Goal: Information Seeking & Learning: Compare options

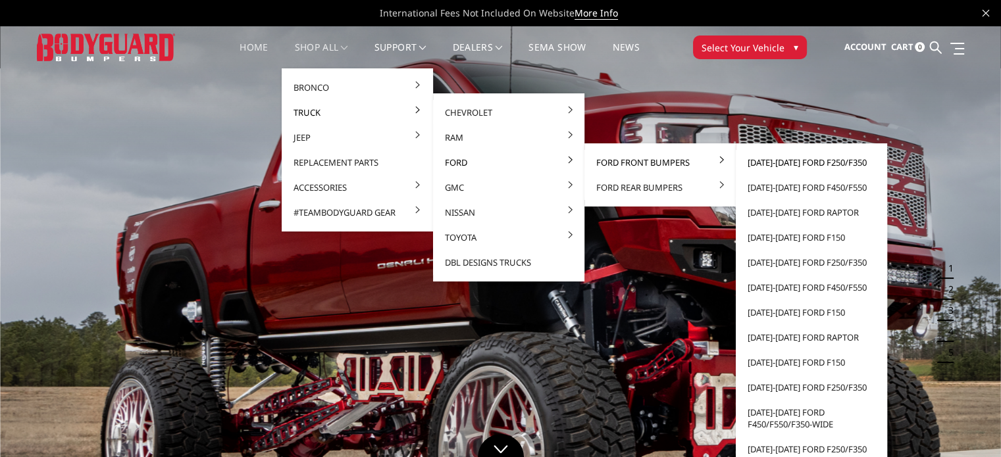
click at [798, 165] on link "[DATE]-[DATE] Ford F250/F350" at bounding box center [811, 162] width 141 height 25
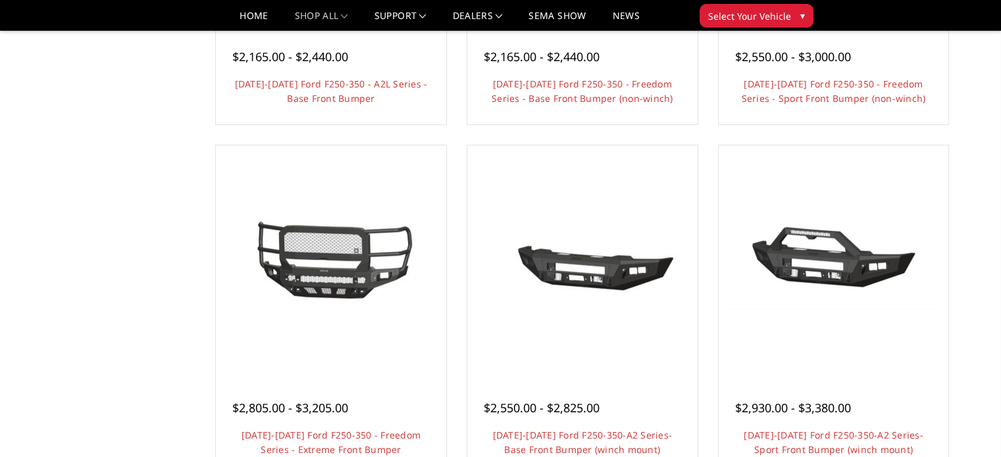
scroll to position [724, 0]
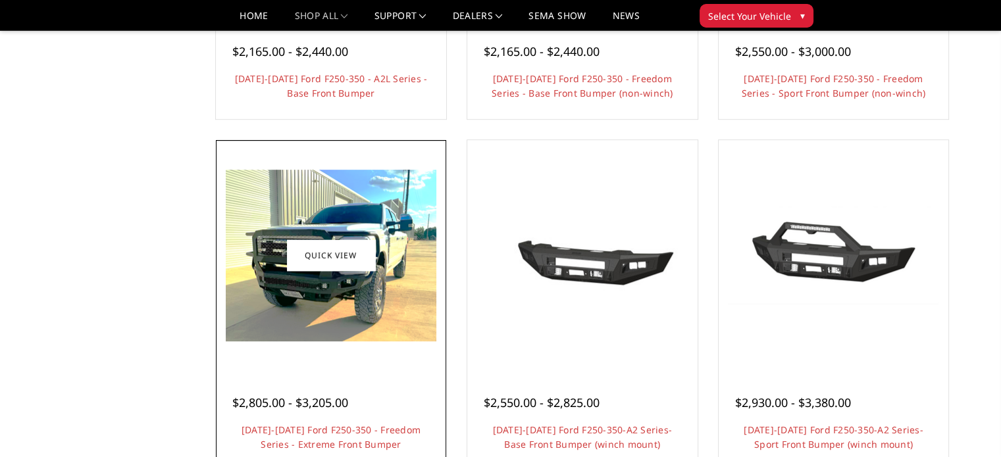
click at [392, 293] on img at bounding box center [331, 256] width 211 height 172
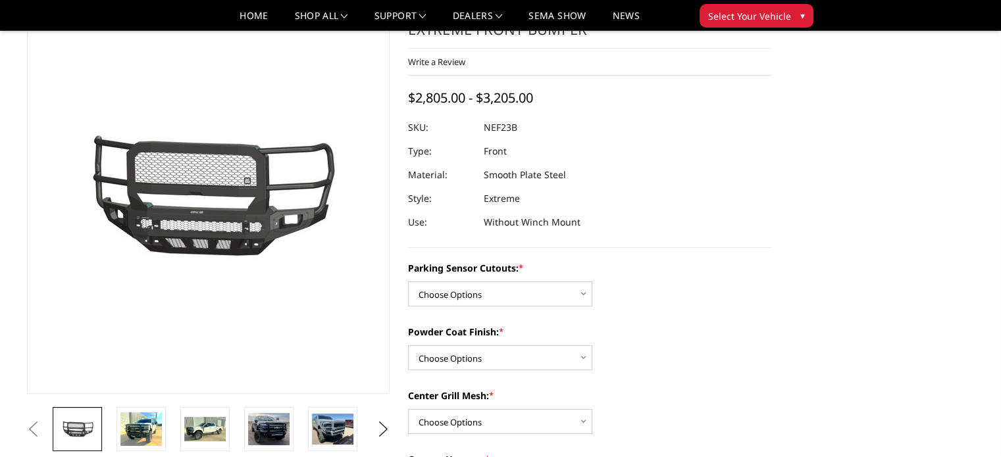
scroll to position [66, 0]
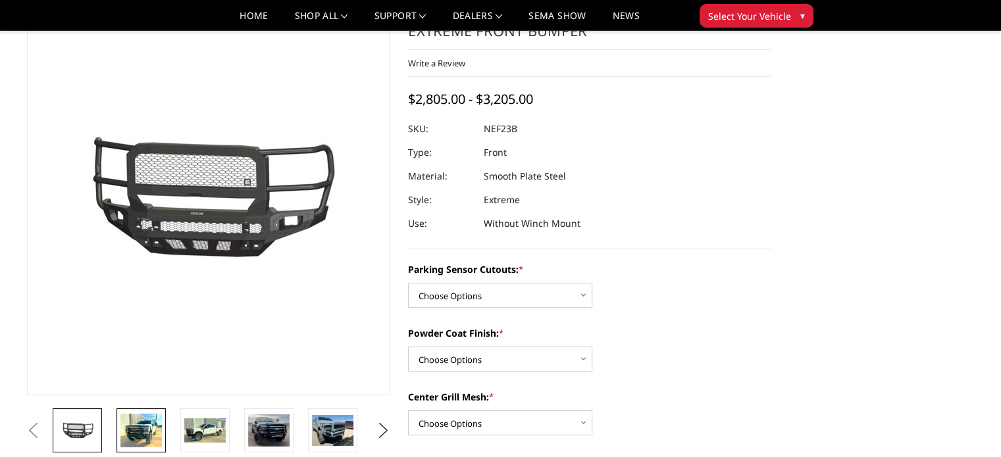
click at [147, 431] on img at bounding box center [140, 431] width 41 height 34
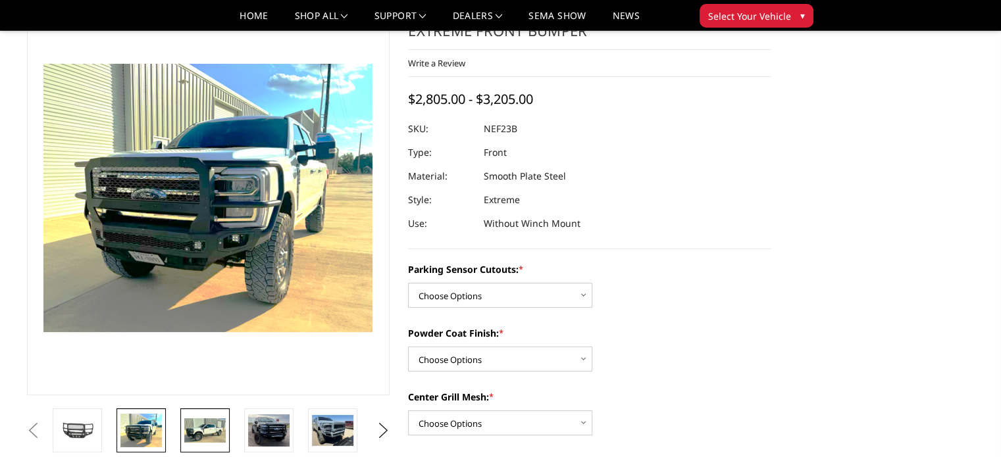
click at [195, 436] on img at bounding box center [204, 431] width 41 height 25
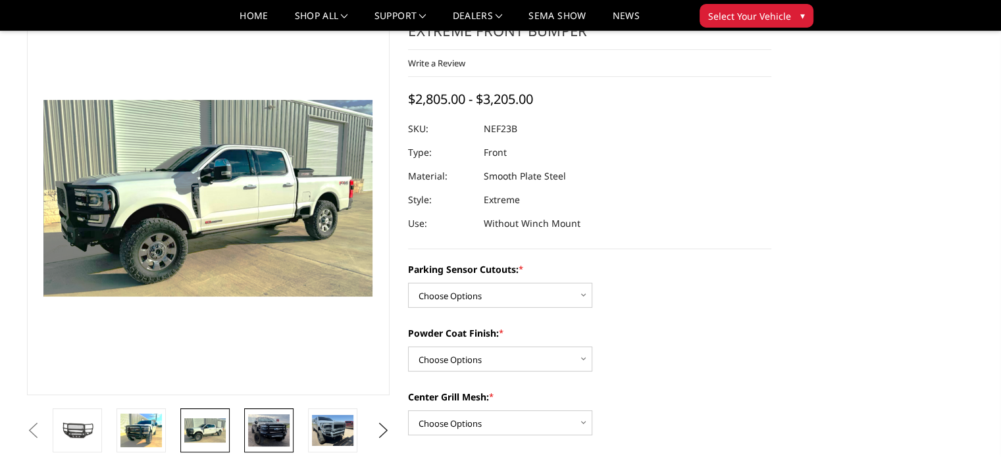
click at [271, 434] on img at bounding box center [268, 431] width 41 height 32
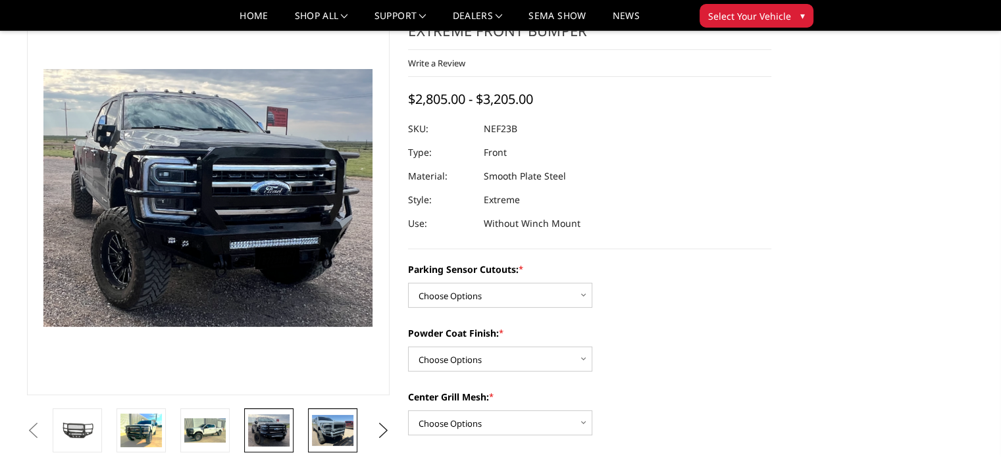
click at [332, 433] on img at bounding box center [332, 430] width 41 height 31
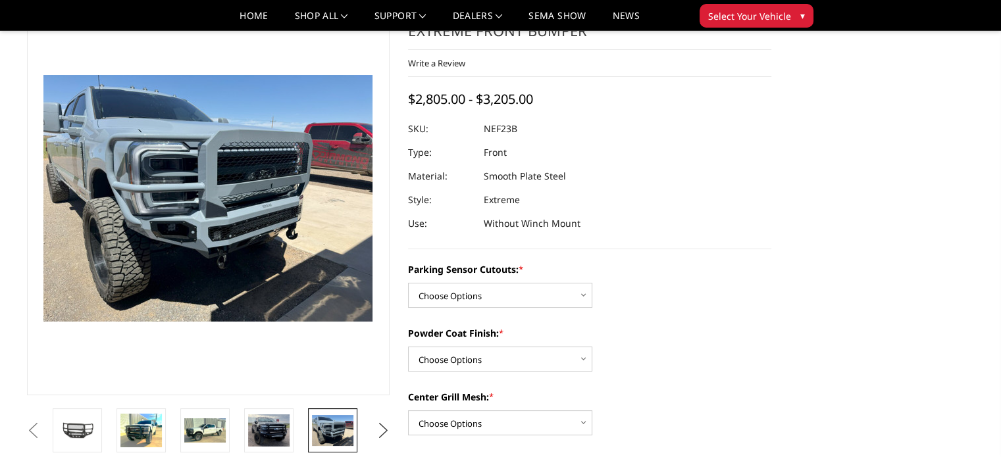
click at [382, 428] on button "Next" at bounding box center [383, 431] width 20 height 20
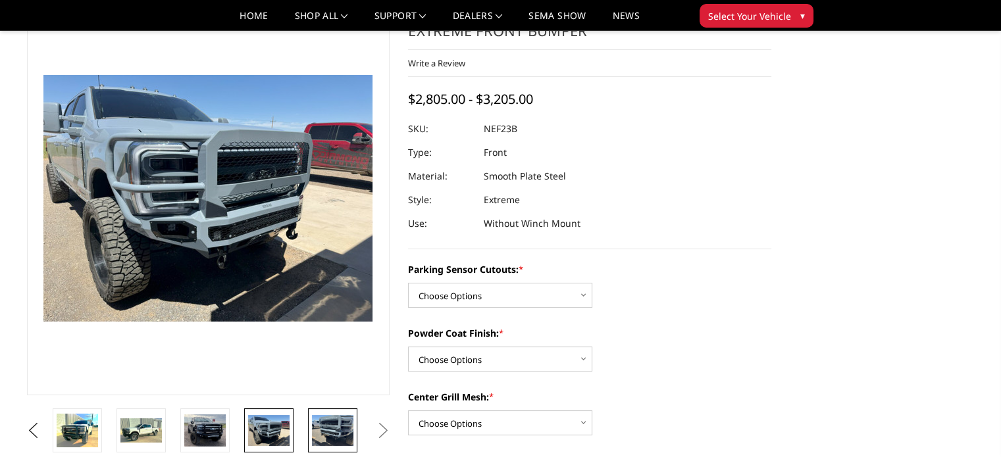
click at [340, 429] on img at bounding box center [332, 430] width 41 height 31
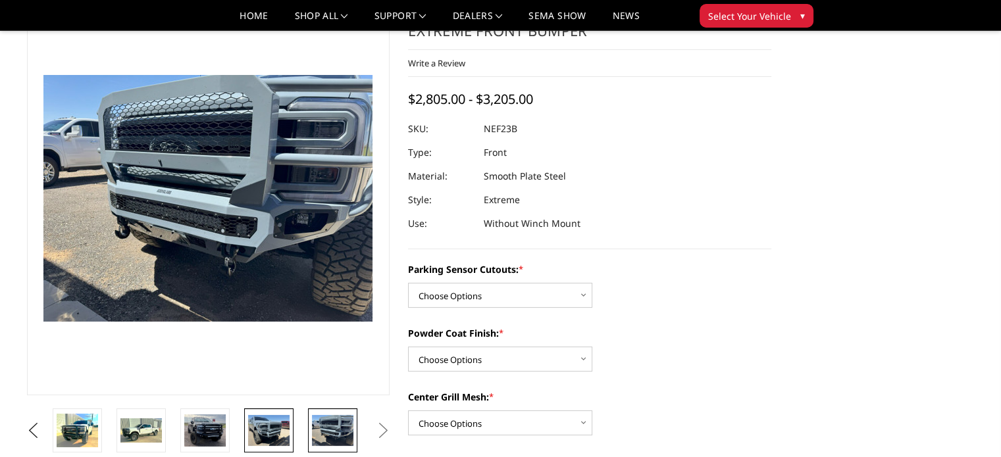
click at [254, 430] on img at bounding box center [268, 430] width 41 height 31
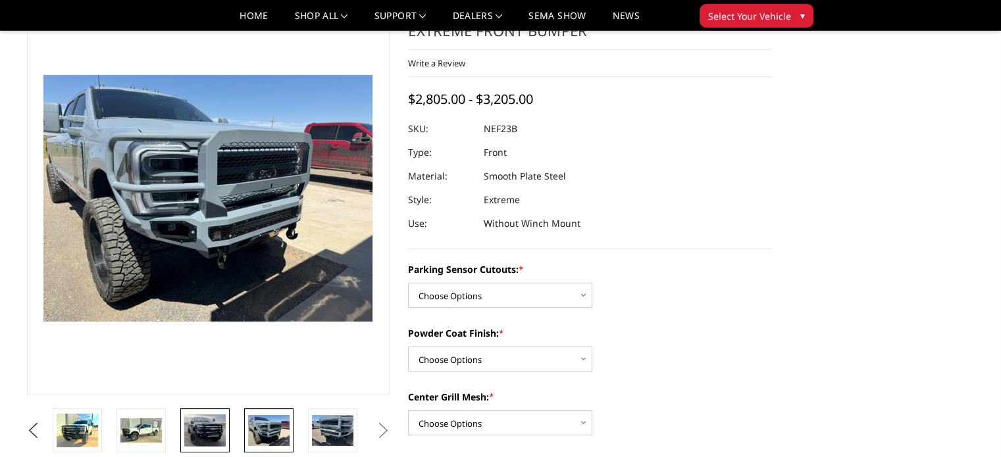
click at [210, 428] on img at bounding box center [204, 431] width 41 height 32
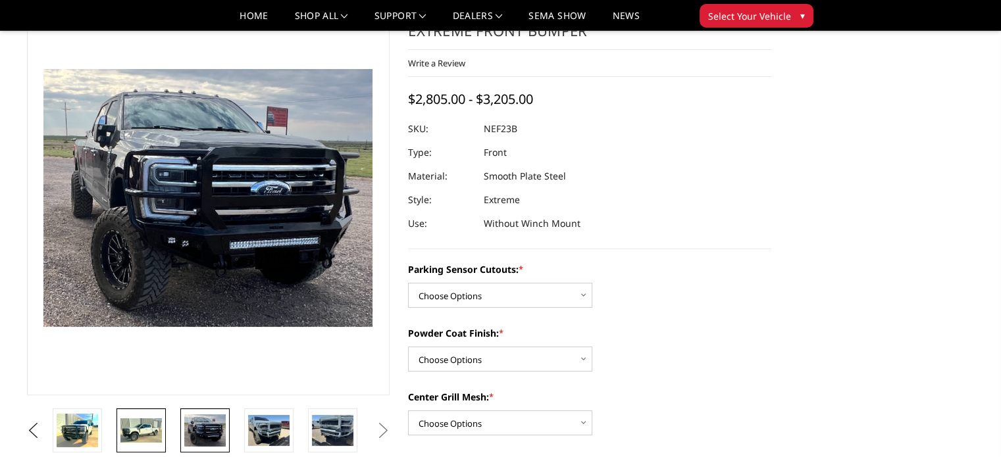
click at [134, 428] on img at bounding box center [140, 431] width 41 height 25
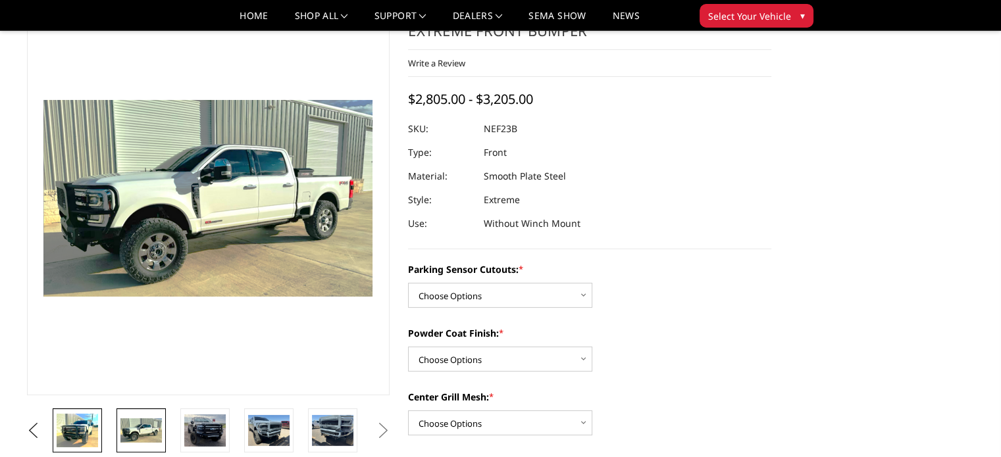
click at [90, 438] on img at bounding box center [77, 431] width 41 height 34
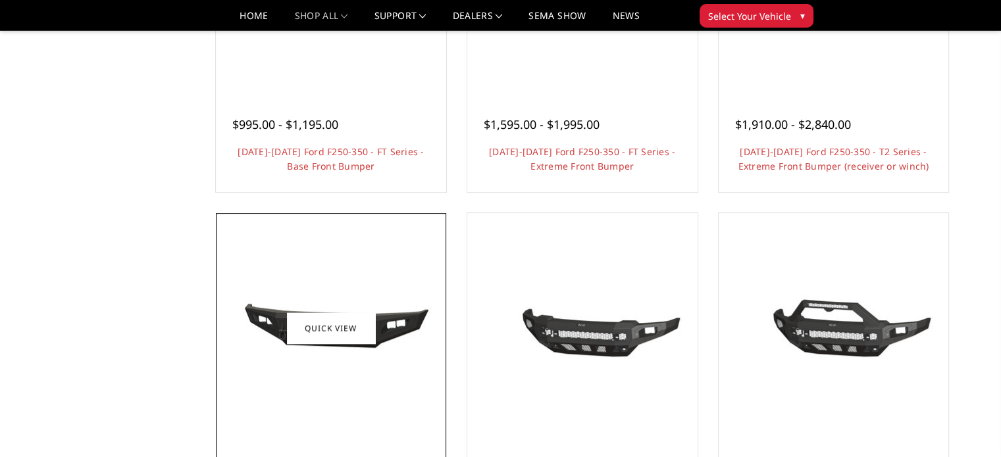
scroll to position [66, 0]
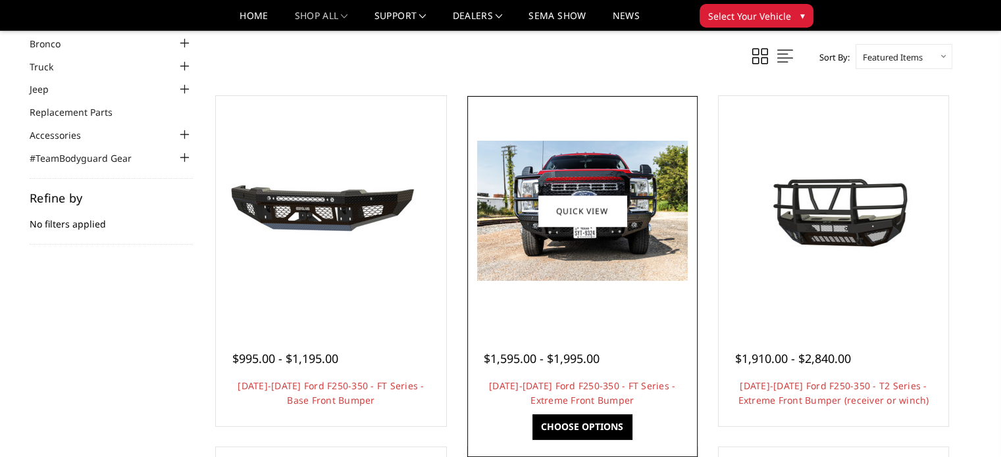
click at [579, 256] on img at bounding box center [582, 211] width 211 height 140
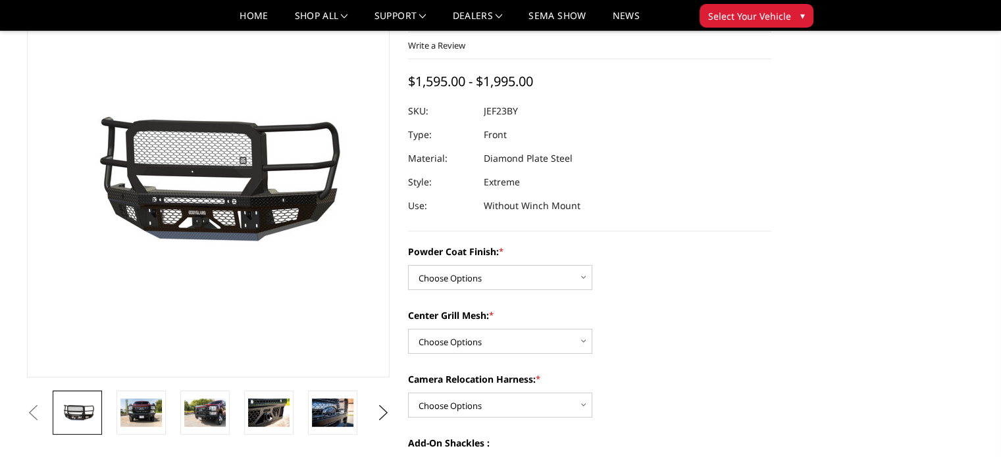
scroll to position [66, 0]
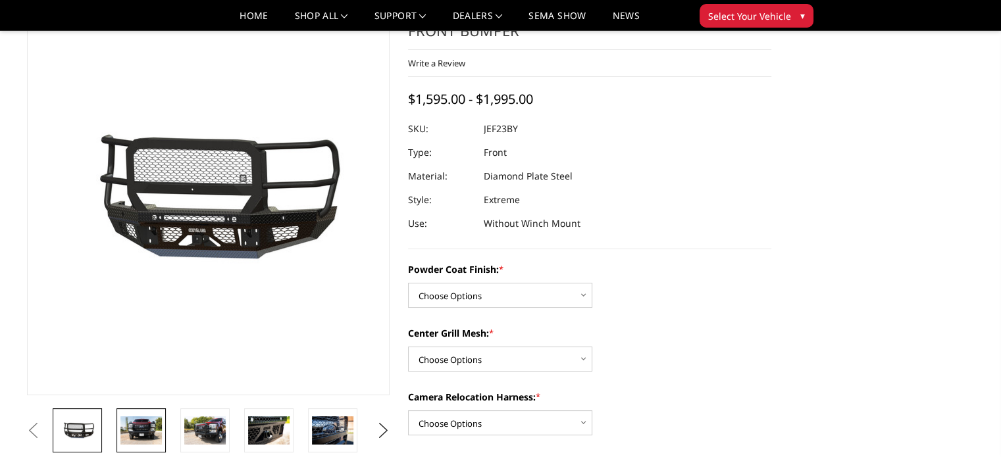
click at [145, 439] on img at bounding box center [140, 431] width 41 height 28
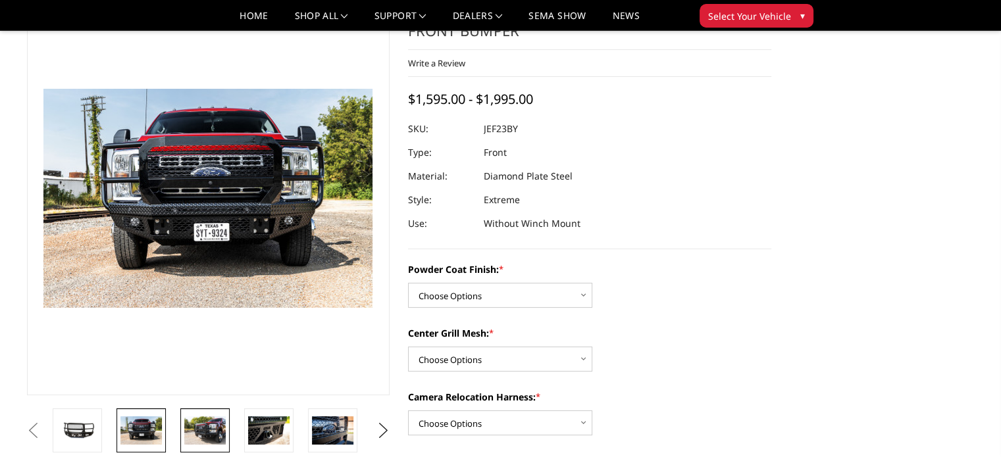
click at [205, 434] on img at bounding box center [204, 431] width 41 height 28
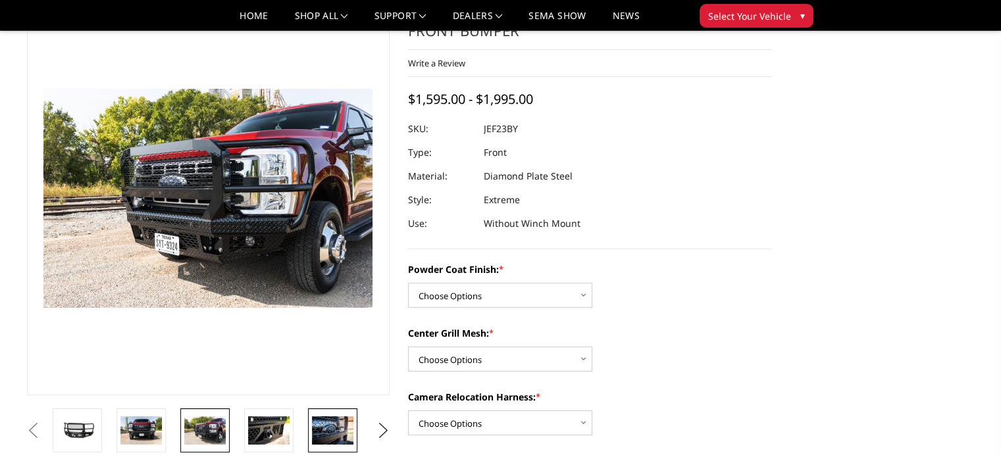
click at [340, 436] on img at bounding box center [332, 431] width 41 height 28
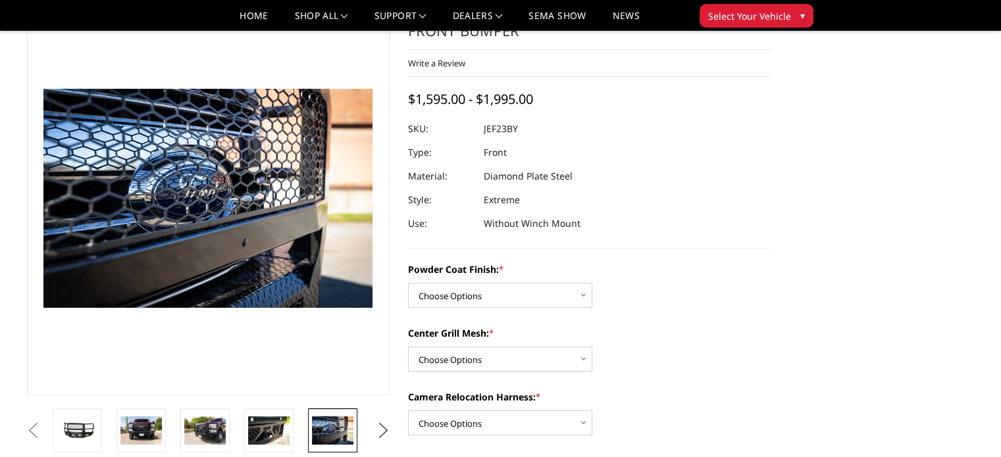
click at [380, 433] on button "Next" at bounding box center [383, 431] width 20 height 20
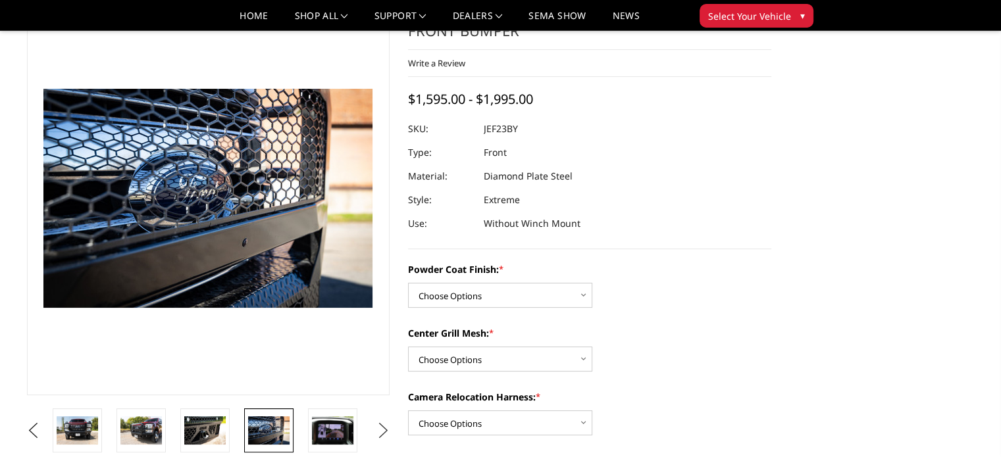
click at [380, 432] on button "Next" at bounding box center [383, 431] width 20 height 20
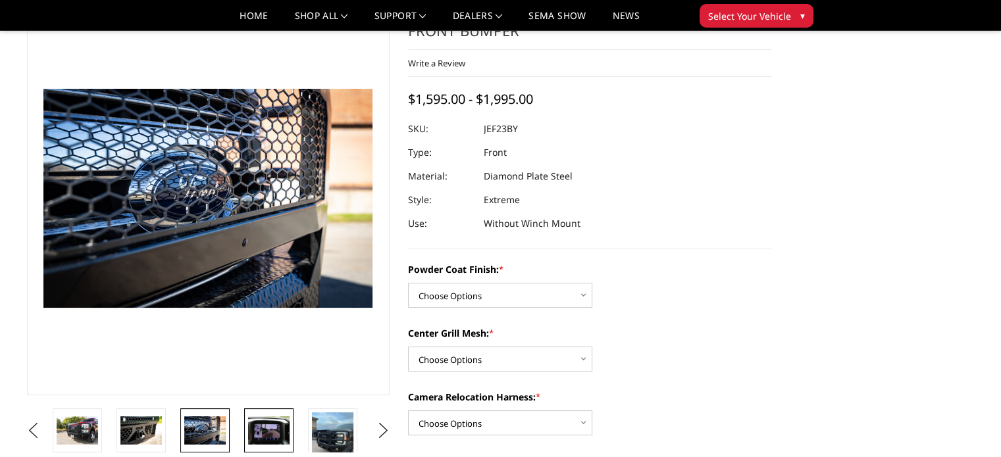
click at [267, 436] on img at bounding box center [268, 431] width 41 height 28
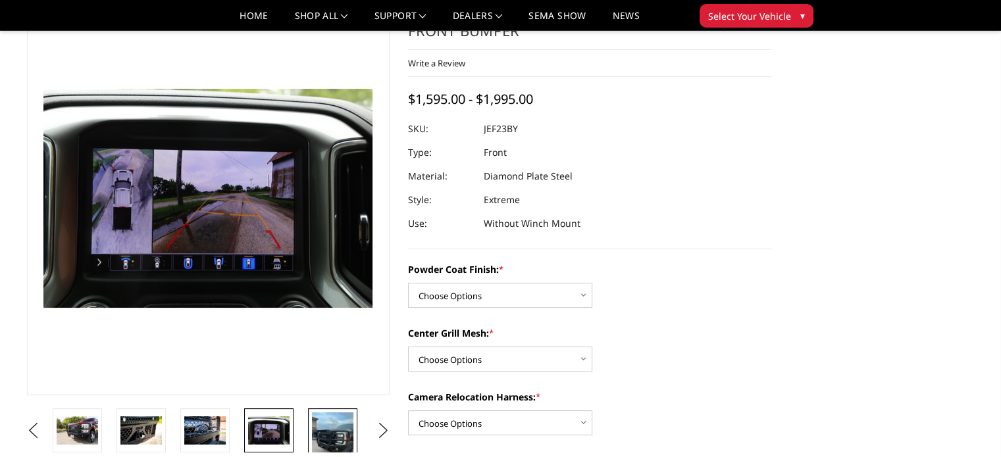
click at [327, 431] on img at bounding box center [332, 440] width 41 height 55
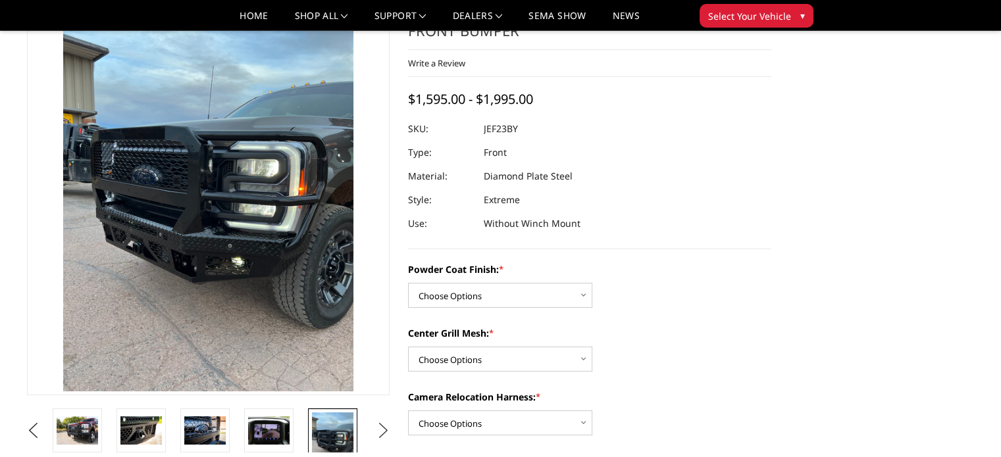
click at [382, 432] on button "Next" at bounding box center [383, 431] width 20 height 20
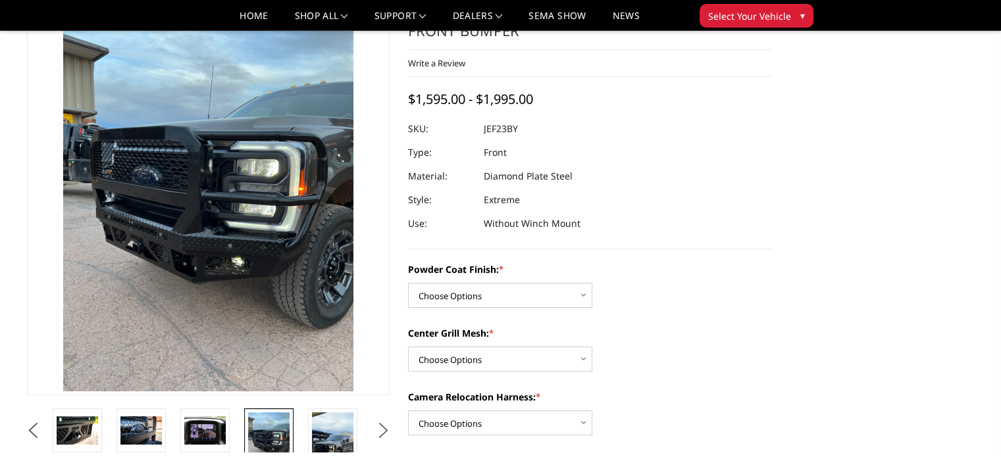
click at [382, 432] on button "Next" at bounding box center [383, 431] width 20 height 20
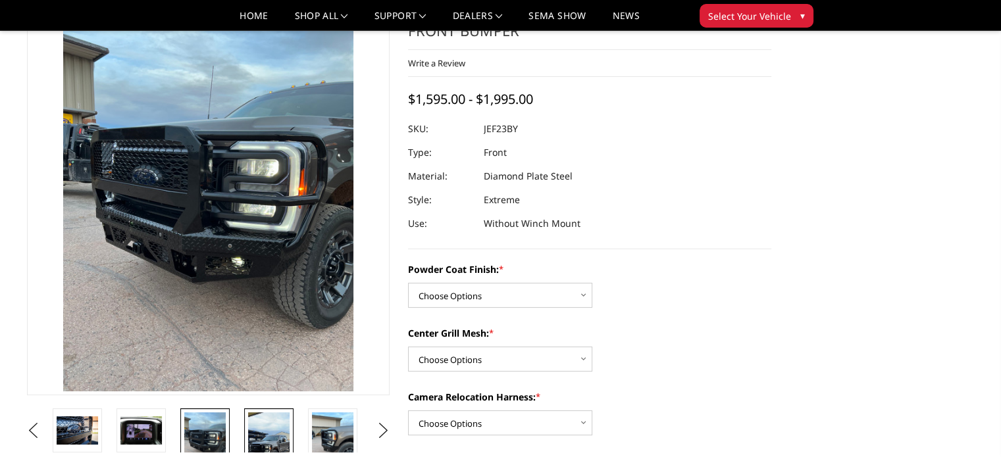
click at [268, 436] on img at bounding box center [268, 450] width 41 height 74
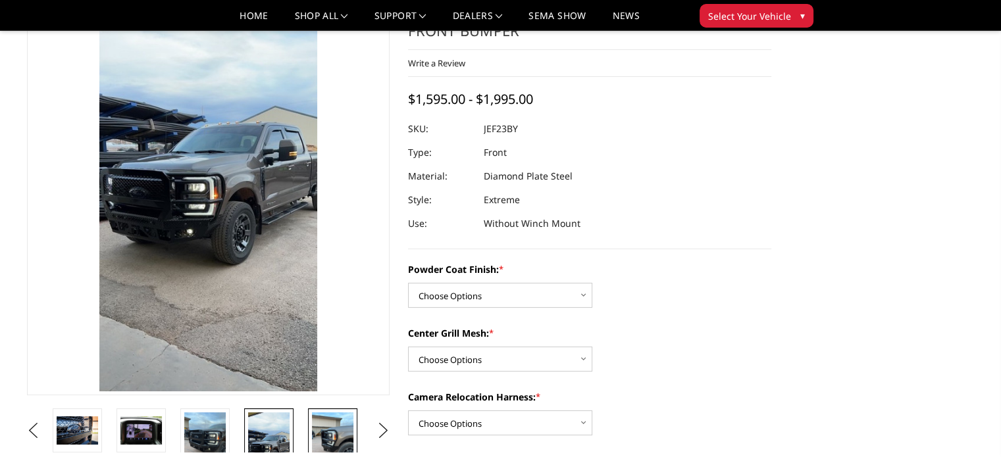
click at [342, 440] on img at bounding box center [332, 440] width 41 height 55
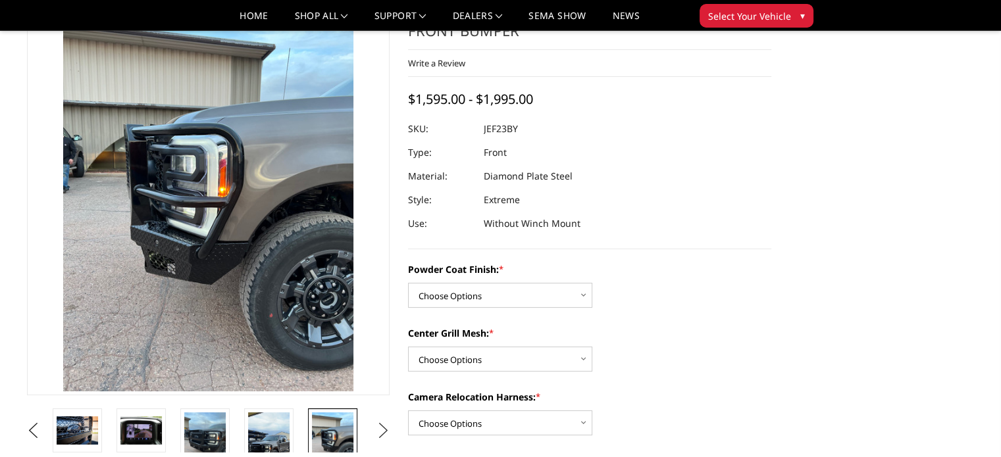
click at [380, 421] on button "Next" at bounding box center [383, 431] width 20 height 20
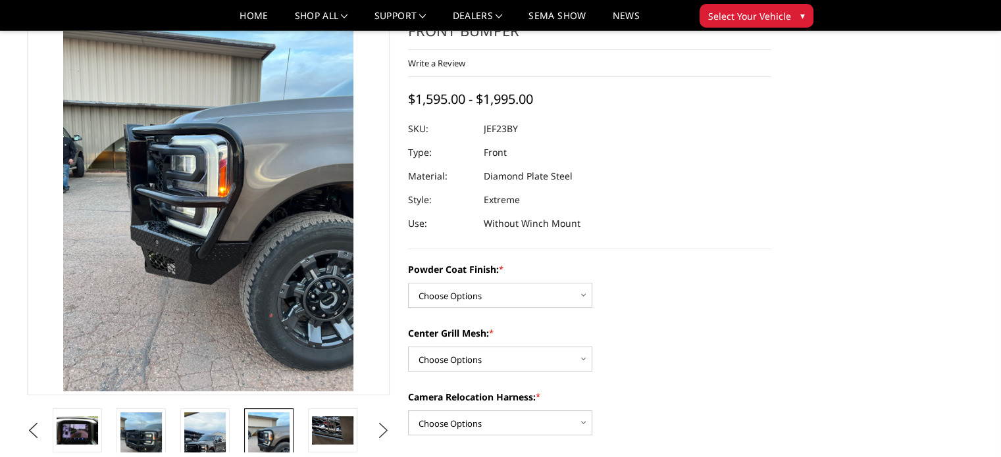
click at [380, 421] on button "Next" at bounding box center [383, 431] width 20 height 20
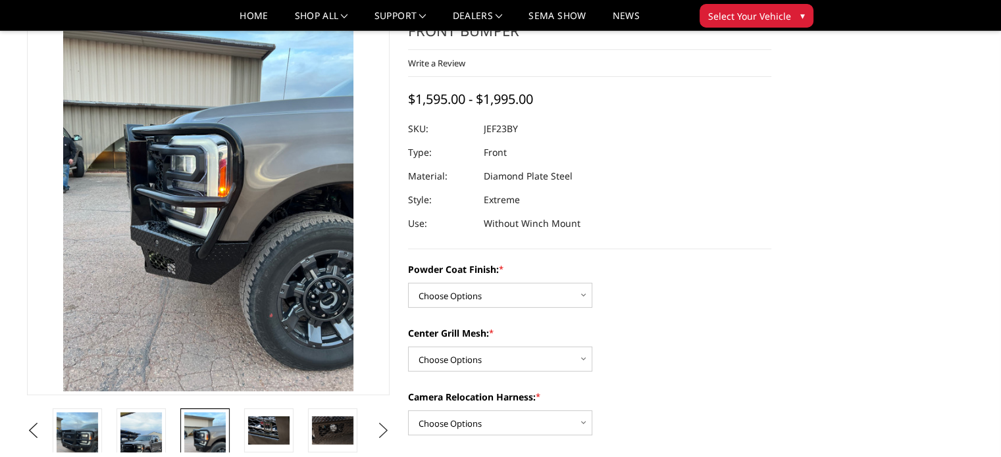
click at [380, 421] on button "Next" at bounding box center [383, 431] width 20 height 20
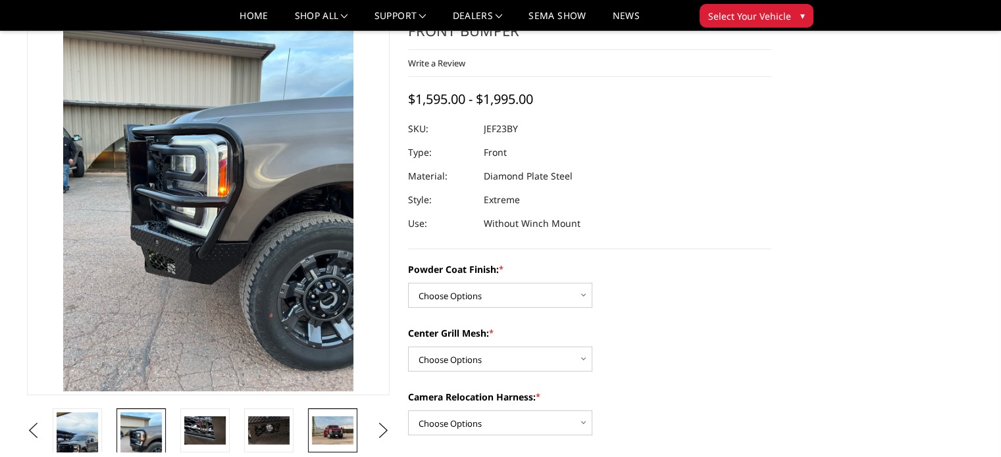
click at [343, 428] on img at bounding box center [332, 431] width 41 height 28
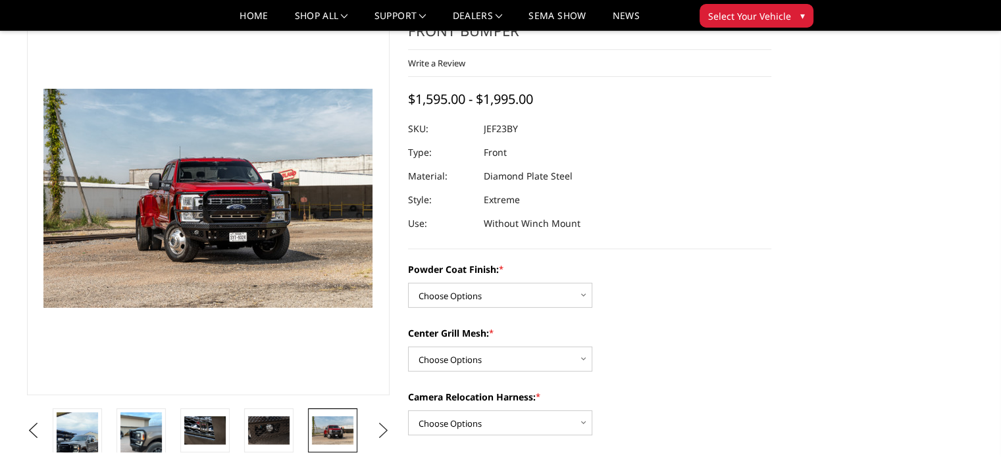
click at [384, 430] on button "Next" at bounding box center [383, 431] width 20 height 20
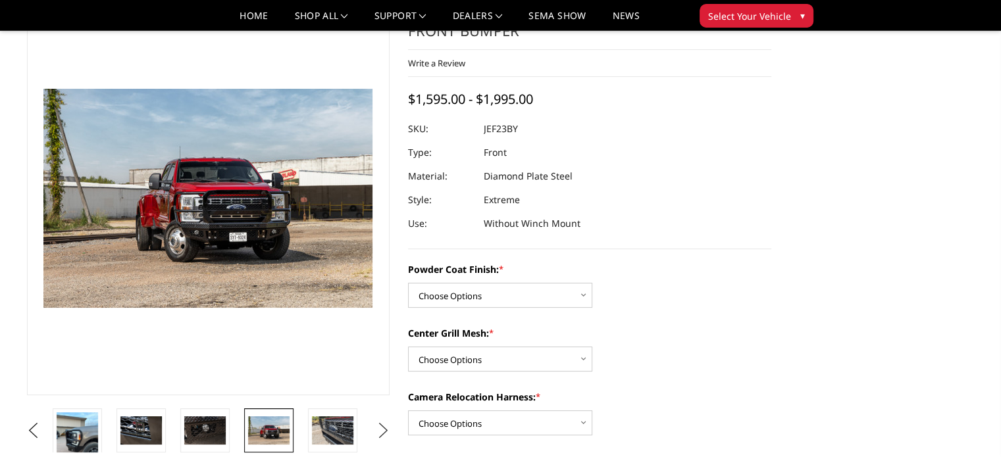
click at [384, 430] on button "Next" at bounding box center [383, 431] width 20 height 20
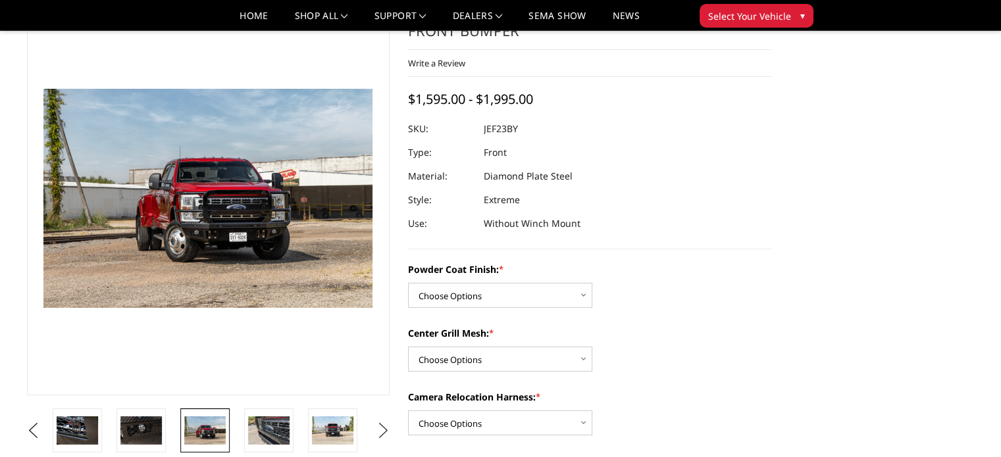
click at [384, 430] on button "Next" at bounding box center [383, 431] width 20 height 20
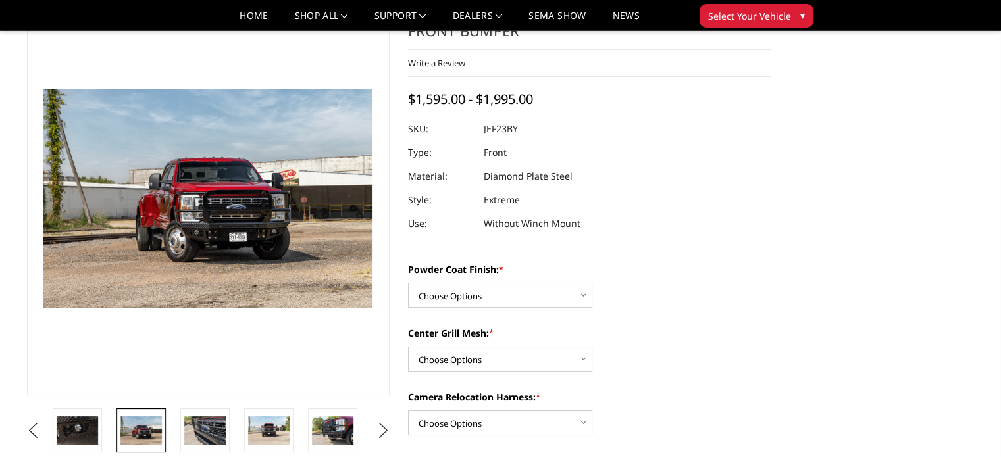
click at [384, 430] on button "Next" at bounding box center [383, 431] width 20 height 20
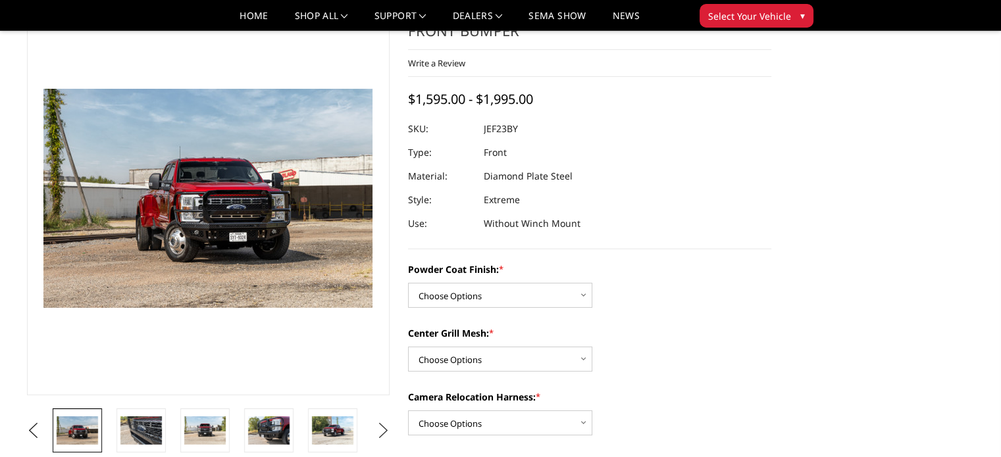
click at [384, 430] on button "Next" at bounding box center [383, 431] width 20 height 20
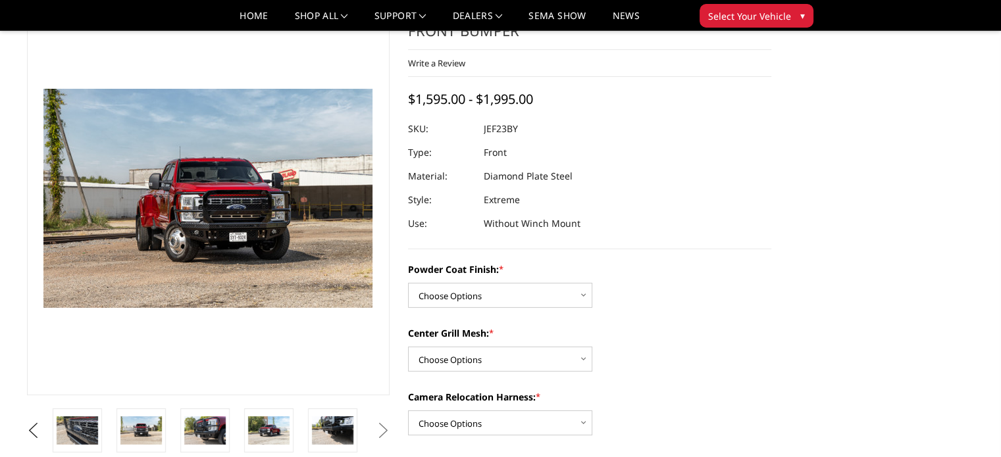
click at [384, 430] on button "Next" at bounding box center [383, 431] width 20 height 20
click at [32, 428] on button "Previous" at bounding box center [34, 431] width 20 height 20
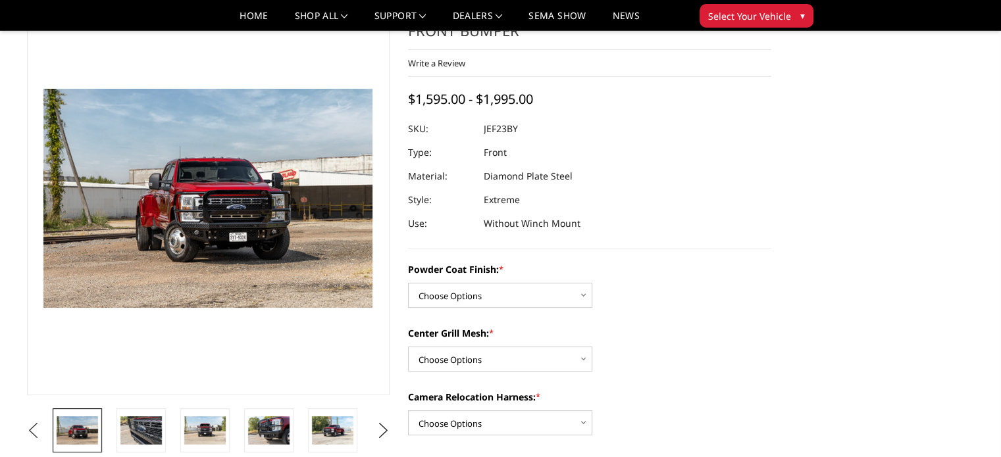
click at [32, 428] on button "Previous" at bounding box center [34, 431] width 20 height 20
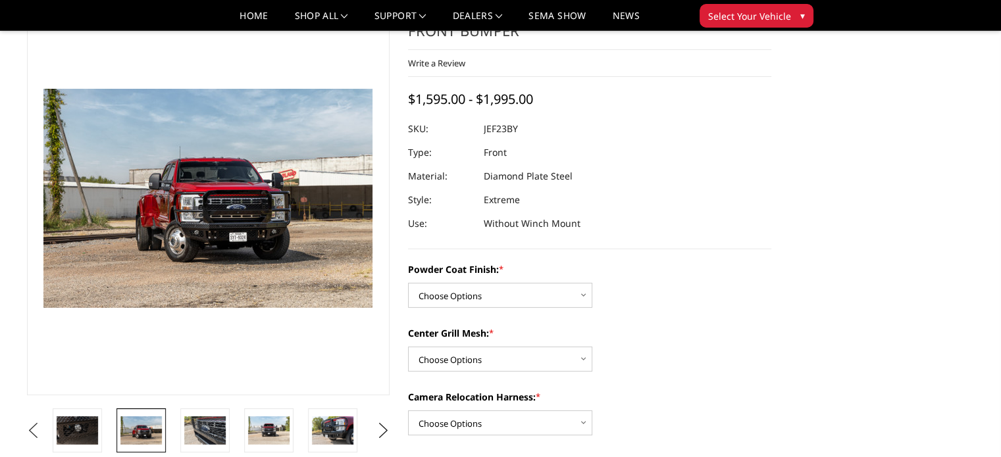
click at [32, 428] on button "Previous" at bounding box center [34, 431] width 20 height 20
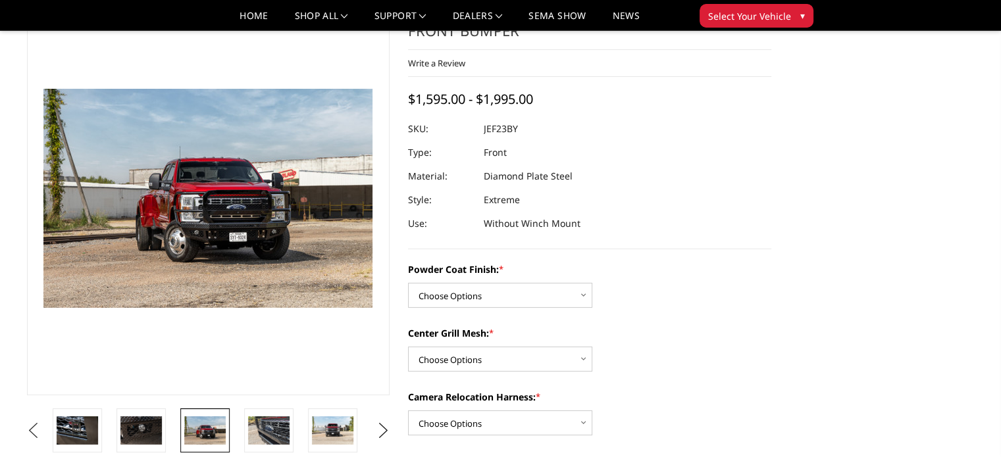
click at [32, 428] on button "Previous" at bounding box center [34, 431] width 20 height 20
click at [30, 426] on button "Previous" at bounding box center [34, 431] width 20 height 20
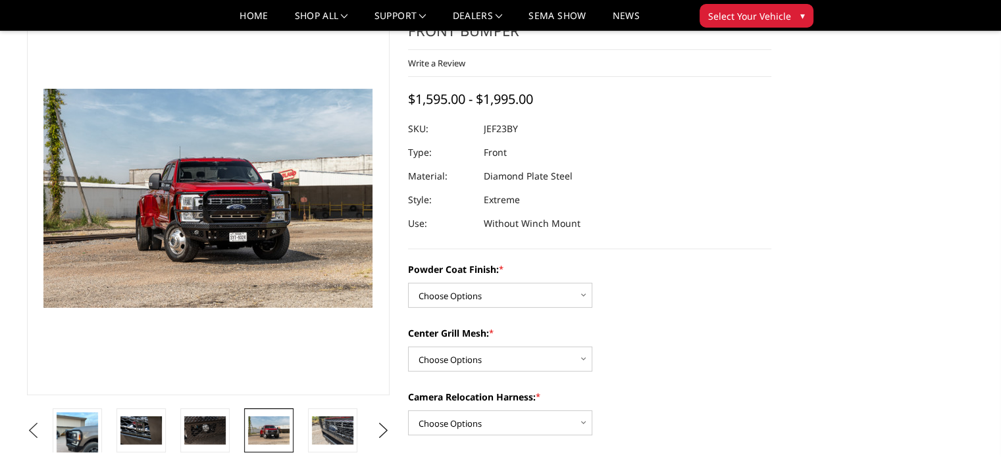
click at [32, 426] on button "Previous" at bounding box center [34, 431] width 20 height 20
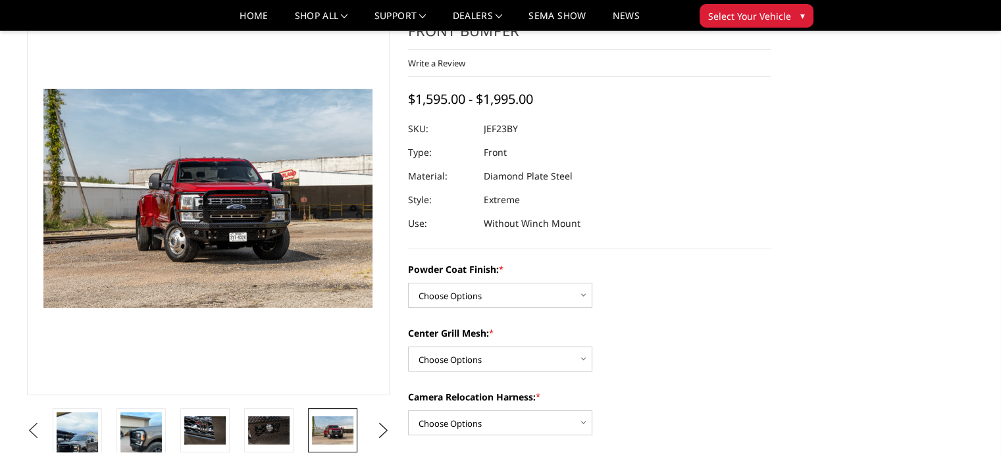
click at [32, 426] on button "Previous" at bounding box center [34, 431] width 20 height 20
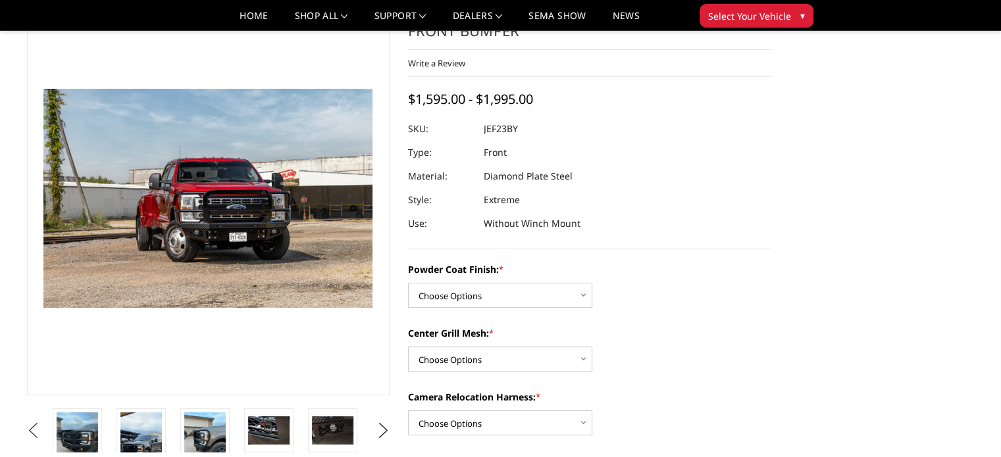
click at [32, 426] on button "Previous" at bounding box center [34, 431] width 20 height 20
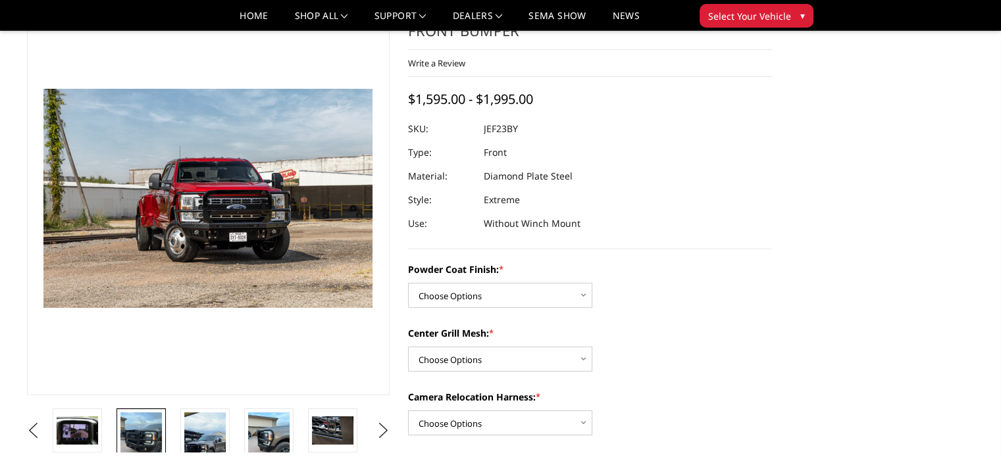
click at [147, 432] on img at bounding box center [140, 440] width 41 height 55
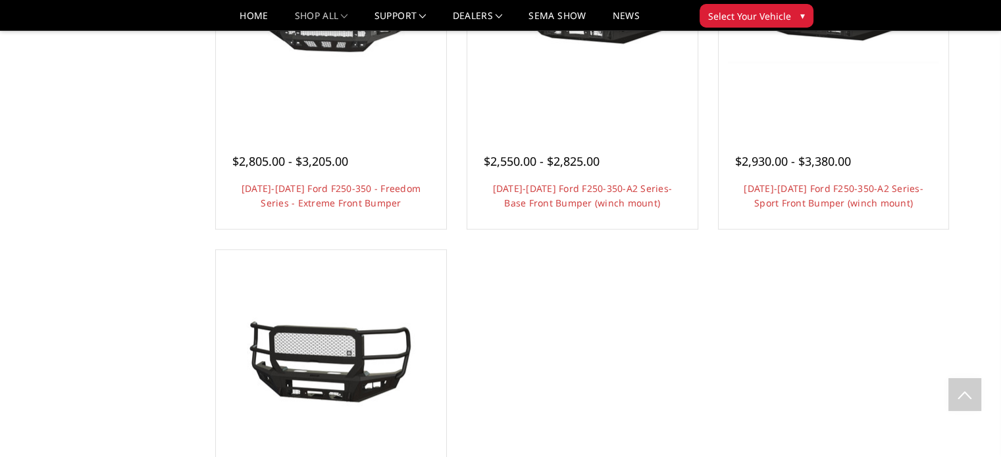
scroll to position [1251, 0]
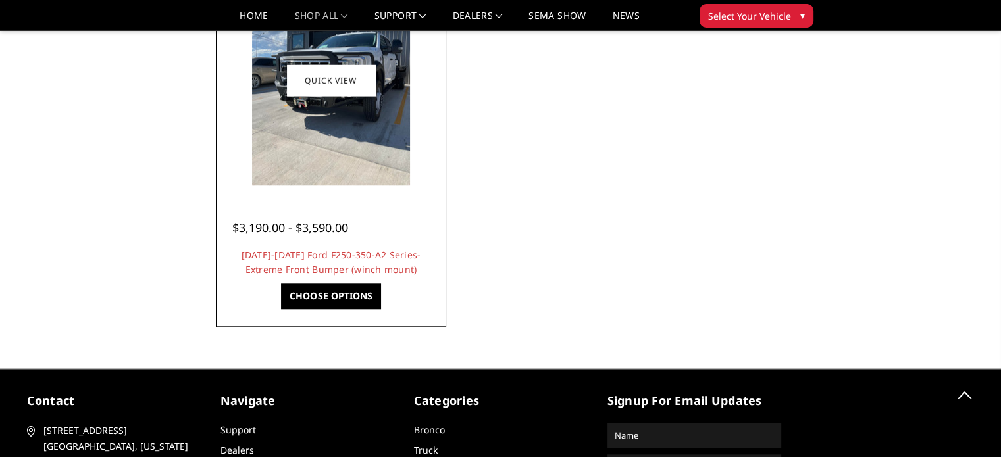
click at [313, 146] on img at bounding box center [331, 80] width 158 height 211
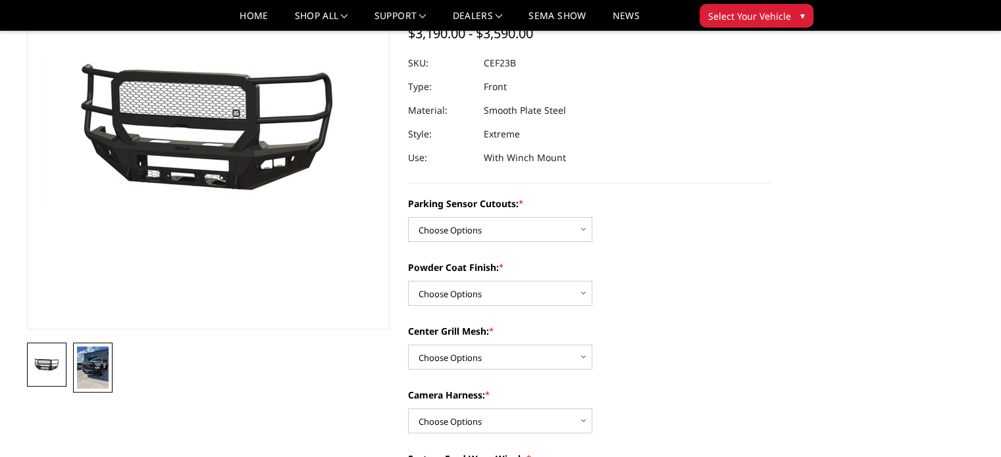
click at [88, 371] on img at bounding box center [93, 368] width 32 height 42
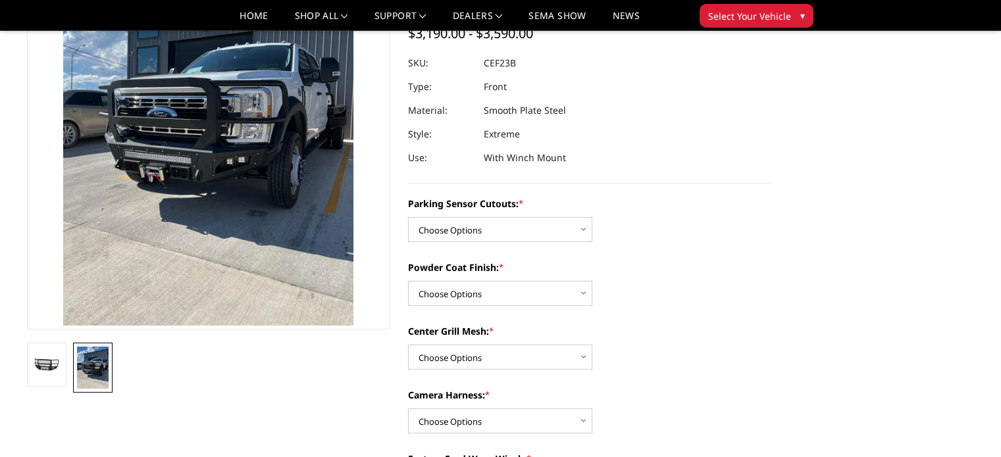
scroll to position [13, 0]
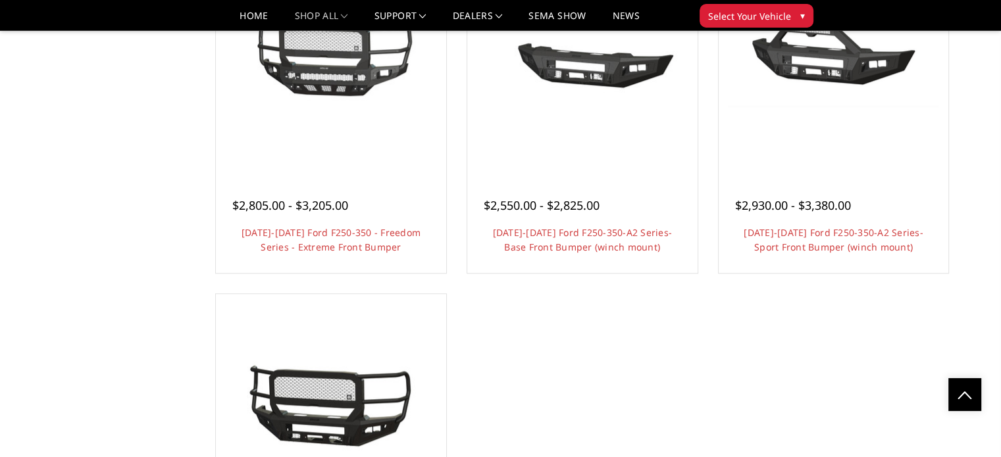
scroll to position [724, 0]
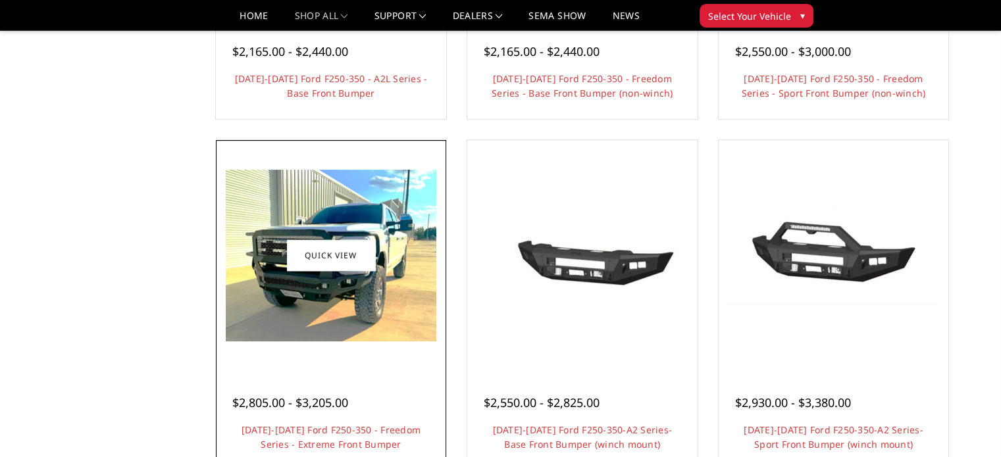
click at [382, 288] on img at bounding box center [331, 256] width 211 height 172
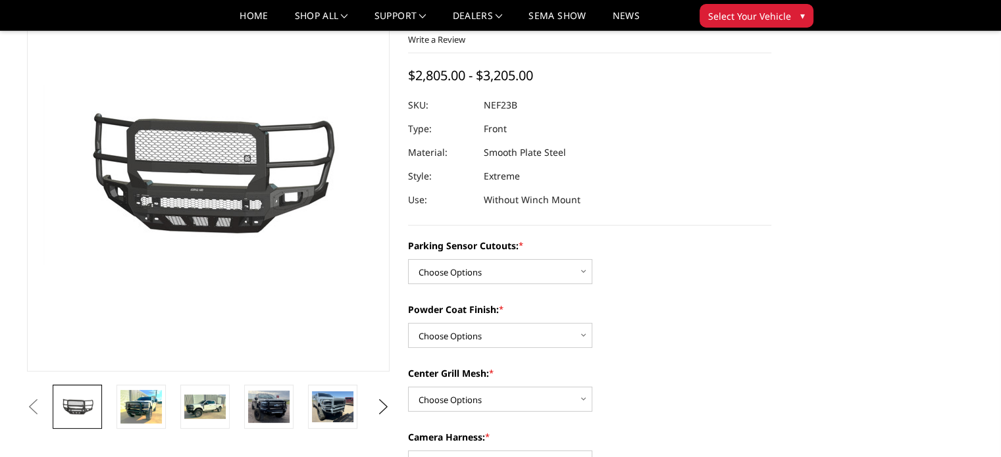
scroll to position [66, 0]
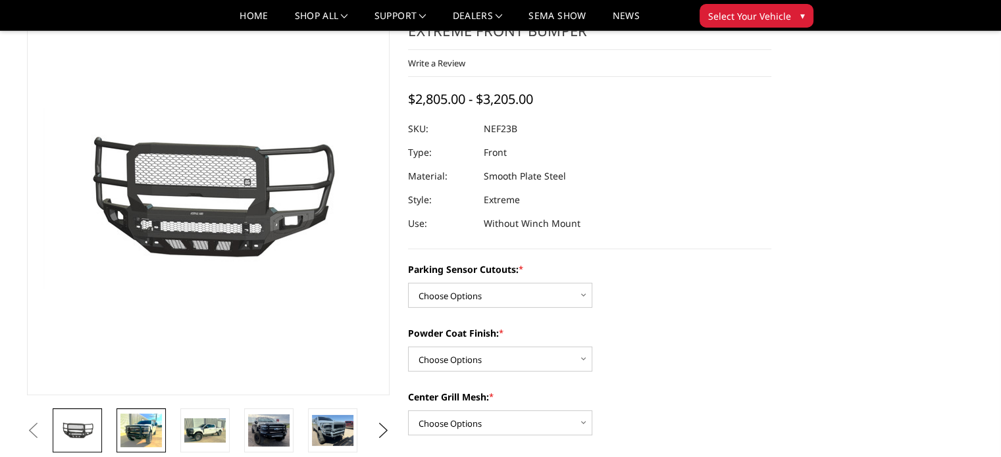
click at [158, 435] on img at bounding box center [140, 431] width 41 height 34
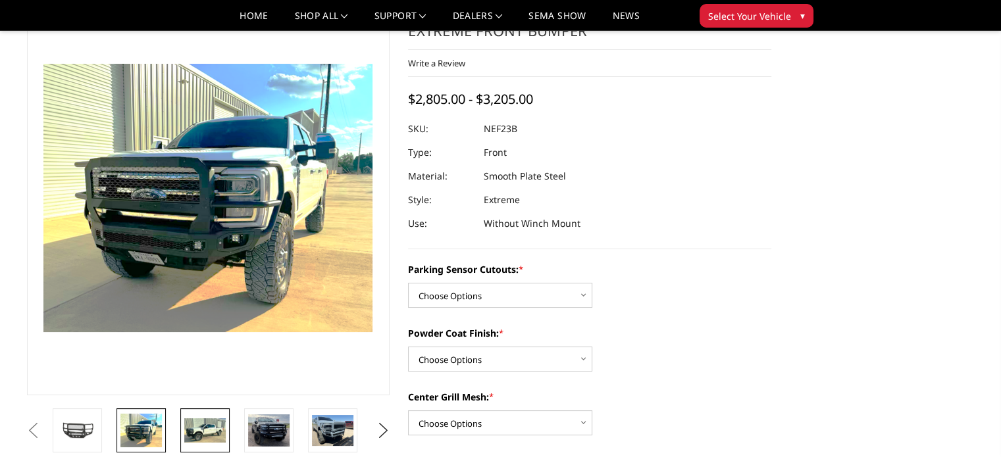
click at [220, 436] on img at bounding box center [204, 431] width 41 height 25
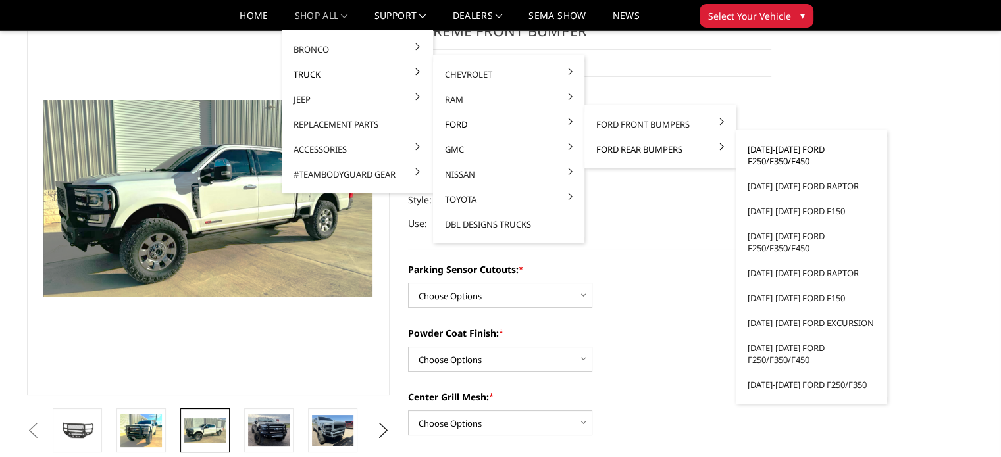
click at [762, 158] on link "[DATE]-[DATE] Ford F250/F350/F450" at bounding box center [811, 155] width 141 height 37
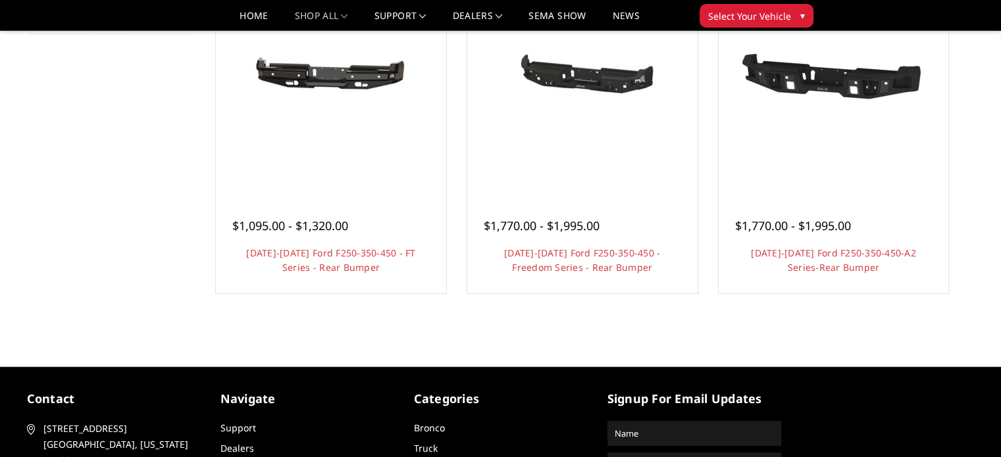
scroll to position [197, 0]
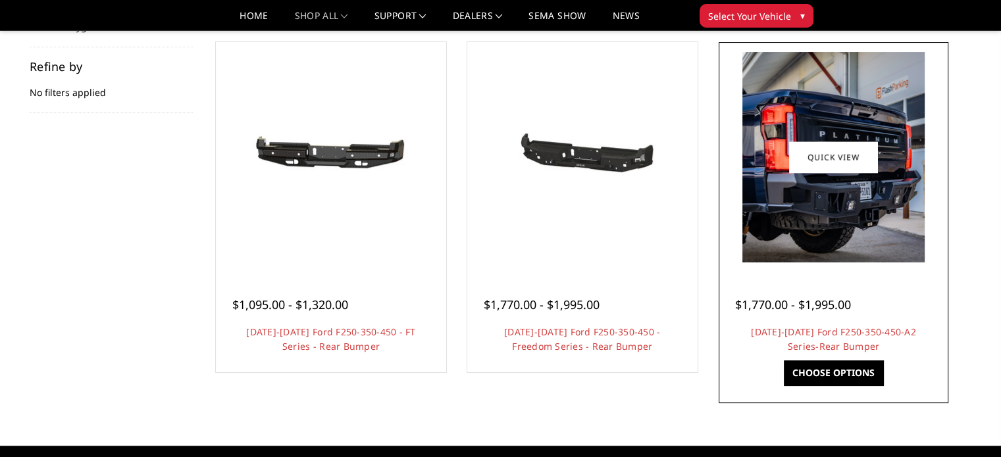
click at [804, 219] on img at bounding box center [833, 157] width 182 height 211
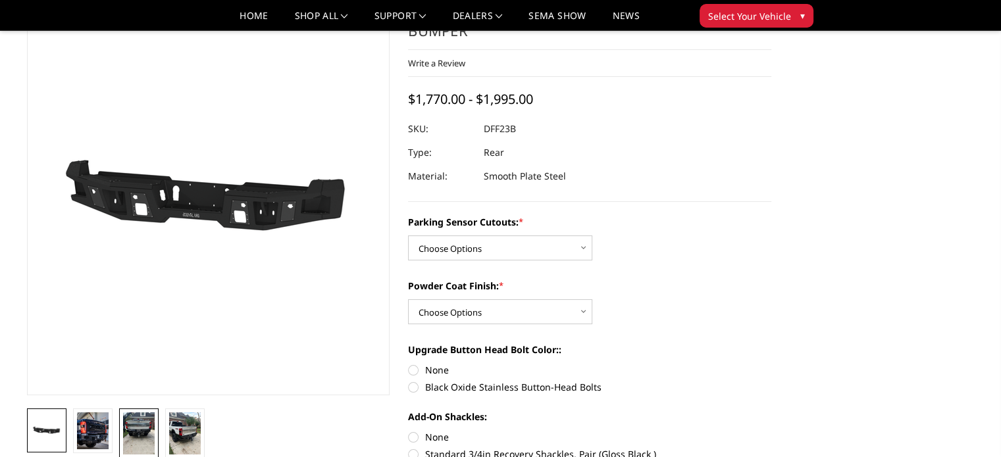
click at [143, 436] on img at bounding box center [139, 434] width 32 height 42
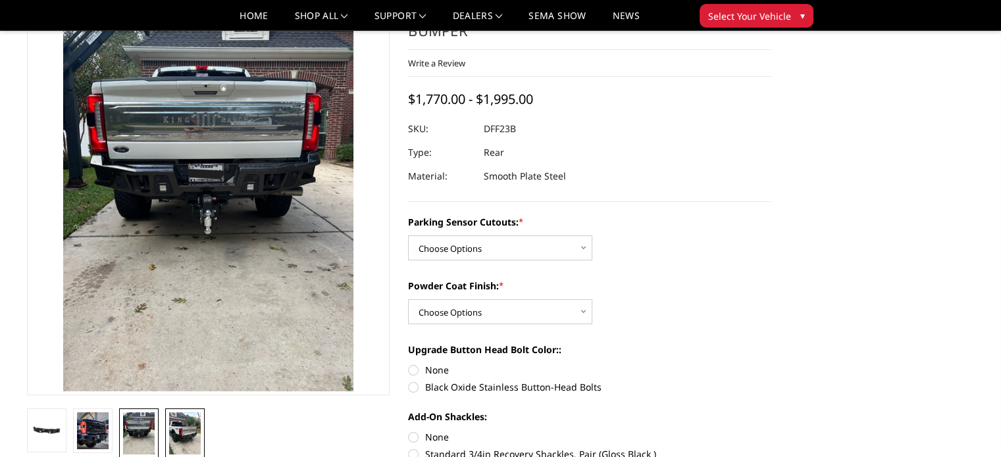
click at [174, 434] on img at bounding box center [185, 434] width 32 height 42
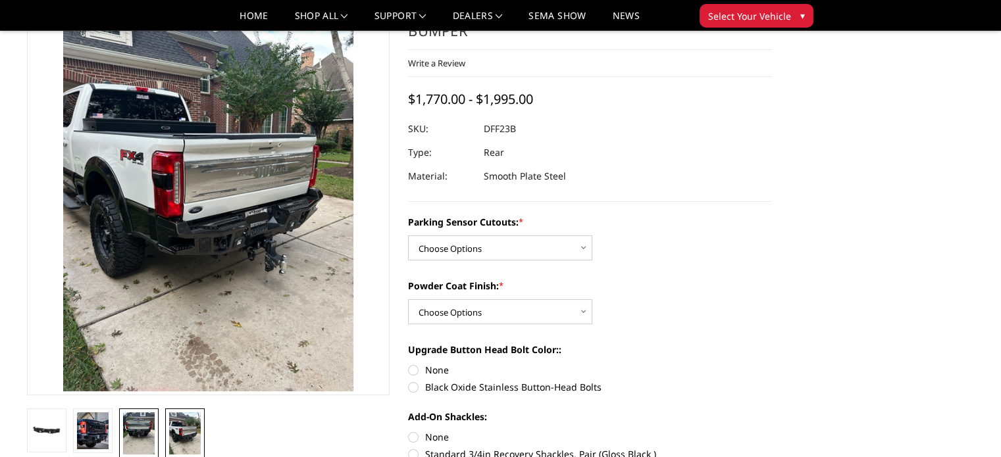
click at [145, 434] on img at bounding box center [139, 434] width 32 height 42
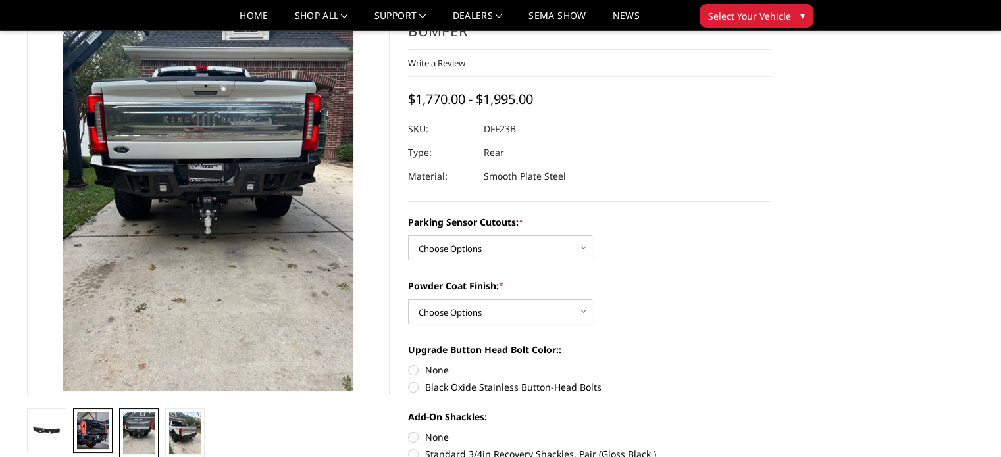
click at [93, 432] on img at bounding box center [93, 431] width 32 height 37
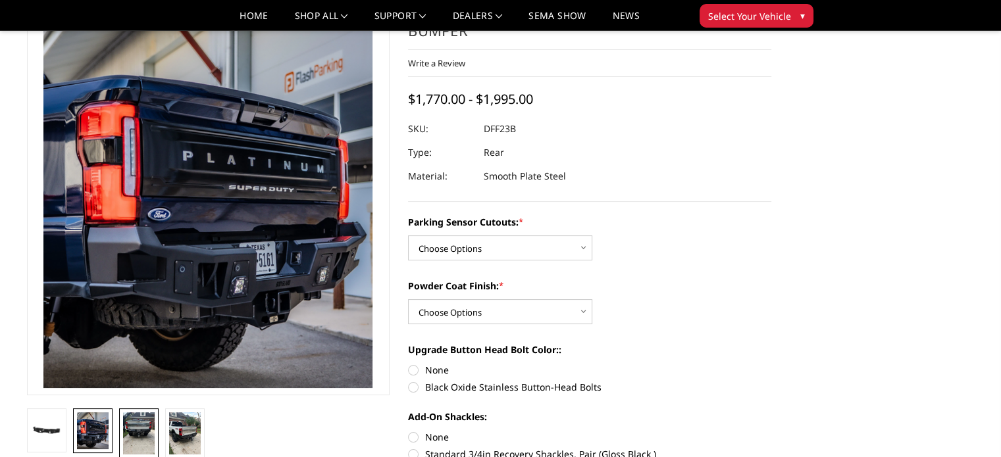
scroll to position [68, 0]
